Goal: Find specific page/section: Find specific page/section

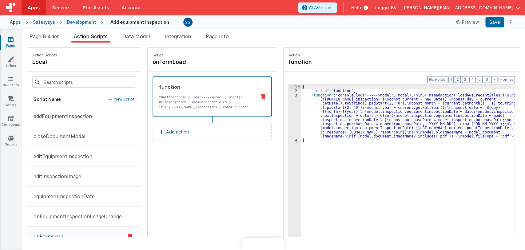
drag, startPoint x: 0, startPoint y: 0, endPoint x: 7, endPoint y: 40, distance: 41.0
click at [7, 40] on link "Pages" at bounding box center [11, 42] width 22 height 12
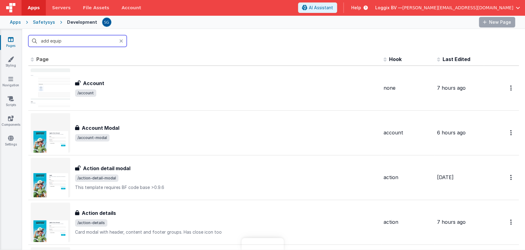
click at [70, 39] on input "add equip" at bounding box center [77, 41] width 98 height 12
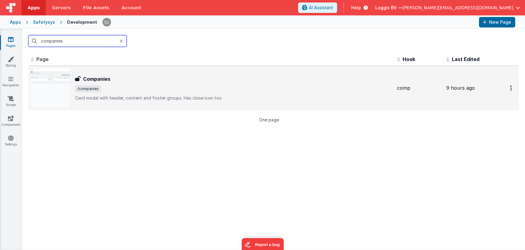
type input "companies"
click at [116, 90] on span "/companies" at bounding box center [233, 88] width 317 height 7
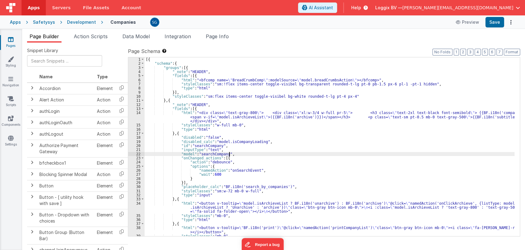
click at [309, 153] on div "[{ "schema" : { "groups" : [{ "_note" : "HEADER" , "fields" : [{ "html" : "<bfc…" at bounding box center [330, 150] width 370 height 187
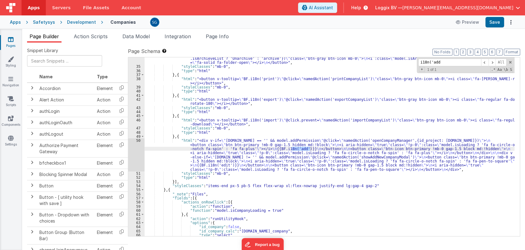
scroll to position [149, 0]
type input "i18n('add"
click at [379, 157] on div ""html" : "<button v-tooltip= \" model.isArchieveList ? BF.i18n('unarchive') : B…" at bounding box center [330, 149] width 370 height 195
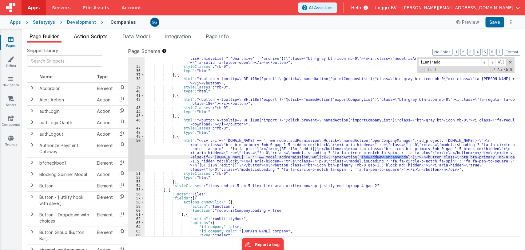
click at [85, 36] on span "Action Scripts" at bounding box center [91, 36] width 34 height 6
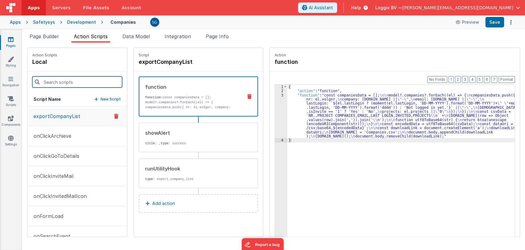
click at [65, 80] on input at bounding box center [77, 81] width 90 height 11
paste input "showAddNewCompanyModal"
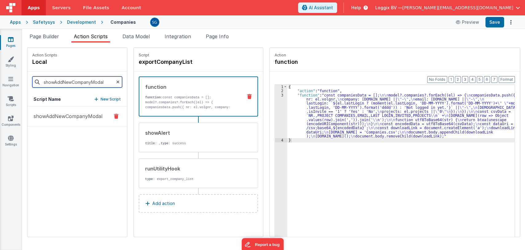
type input "showAddNewCompanyModal"
click at [59, 120] on button "showAddNewCompanyModal" at bounding box center [77, 116] width 100 height 20
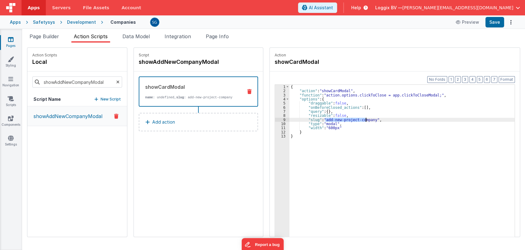
drag, startPoint x: 320, startPoint y: 118, endPoint x: 367, endPoint y: 120, distance: 46.8
click at [367, 120] on div "{ "action" : "showCardModal" , "function" : "action.options.clickToClose = app.…" at bounding box center [405, 174] width 231 height 179
click at [8, 42] on icon at bounding box center [11, 39] width 6 height 6
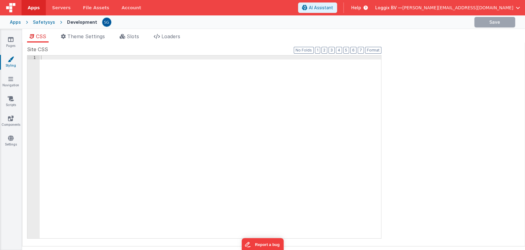
click at [11, 80] on icon at bounding box center [10, 79] width 5 height 6
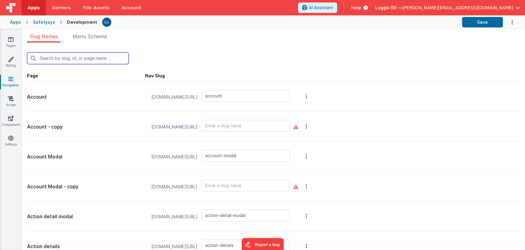
click at [72, 57] on input "text" at bounding box center [78, 58] width 102 height 12
paste input "add-new-project-company"
type input "add-new-project-company"
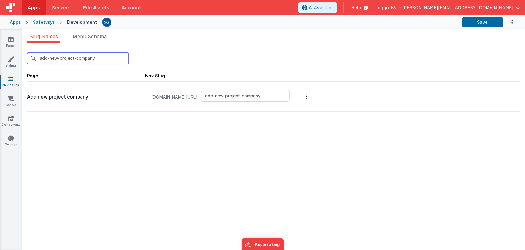
type input "add-new-project-company"
drag, startPoint x: 91, startPoint y: 97, endPoint x: 27, endPoint y: 92, distance: 64.5
click at [27, 92] on div "Add new project company" at bounding box center [86, 96] width 118 height 25
copy p "Add new project company"
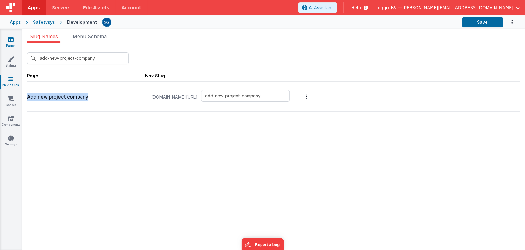
click at [9, 38] on icon at bounding box center [11, 39] width 6 height 6
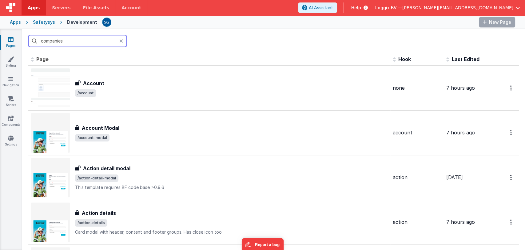
click at [74, 40] on input "companies" at bounding box center [77, 41] width 98 height 12
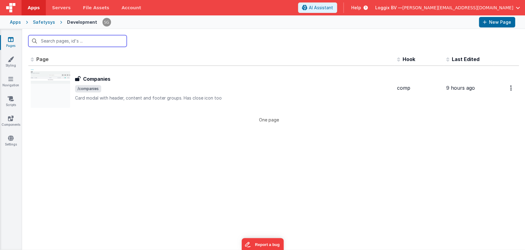
paste input "Add new project company"
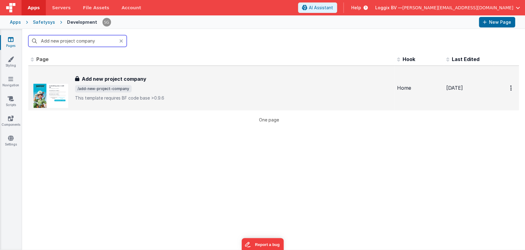
type input "Add new project company"
click at [147, 95] on p "This template requires BF code base >0.9.6" at bounding box center [233, 98] width 317 height 6
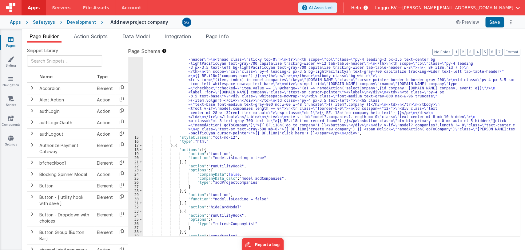
scroll to position [80, 0]
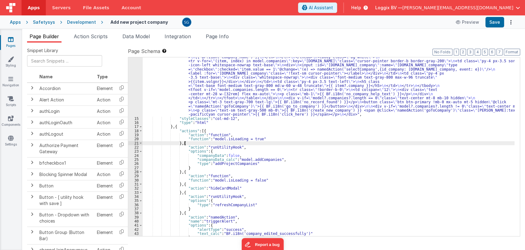
click at [289, 141] on div ""html" : " \n\n <div class= \" overflow-x-auto pb-4 pt-0 custom-scroll table_st…" at bounding box center [329, 166] width 372 height 265
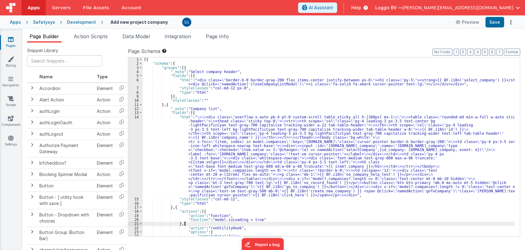
scroll to position [0, 0]
click at [469, 22] on button "Preview" at bounding box center [467, 22] width 31 height 10
click at [468, 23] on button "Preview" at bounding box center [467, 22] width 31 height 10
click at [468, 22] on button "Preview" at bounding box center [467, 22] width 31 height 10
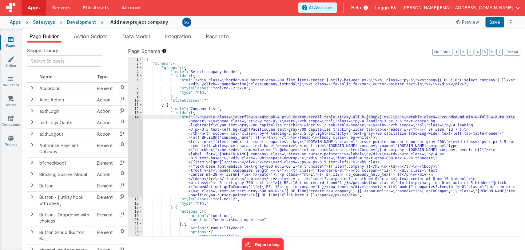
click at [263, 116] on div "[{ "schema" : { "groups" : [{ "_note" : "Select company header" , "fields" : [{…" at bounding box center [329, 150] width 372 height 187
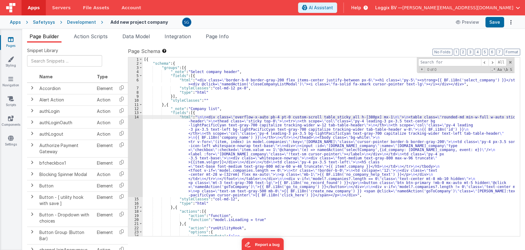
type input "o"
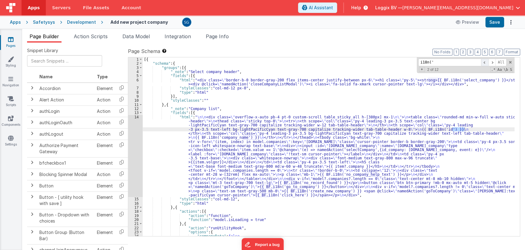
type input "i18n('"
click at [484, 63] on span at bounding box center [484, 62] width 7 height 8
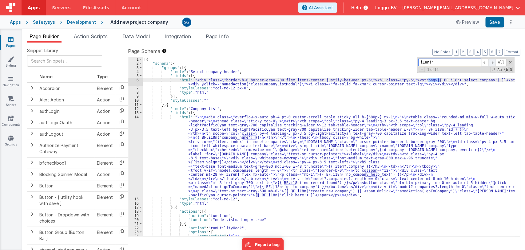
click at [494, 62] on span at bounding box center [492, 62] width 7 height 8
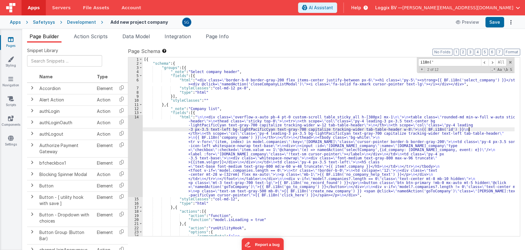
click at [469, 129] on div "[{ "schema" : { "groups" : [{ "_note" : "Select company header" , "fields" : [{…" at bounding box center [329, 150] width 372 height 187
click at [493, 23] on button "Save" at bounding box center [495, 22] width 19 height 10
